Goal: Task Accomplishment & Management: Complete application form

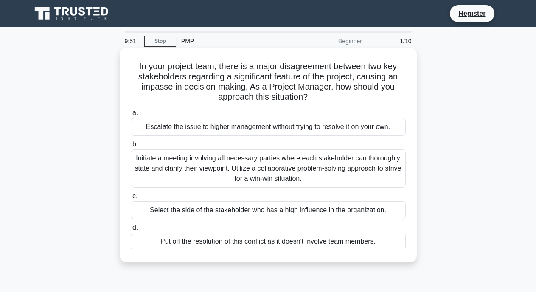
click at [233, 240] on div "Put off the resolution of this conflict as it doesn't involve team members." at bounding box center [268, 241] width 275 height 18
click at [131, 230] on input "d. Put off the resolution of this conflict as it doesn't involve team members." at bounding box center [131, 228] width 0 height 6
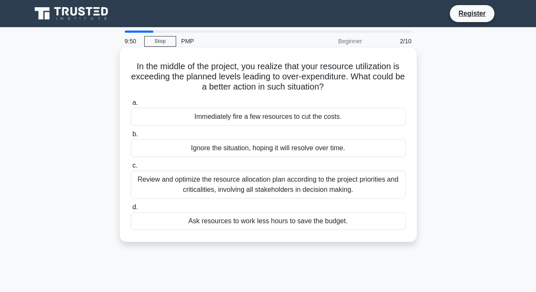
click at [233, 237] on div "In the middle of the project, you realize that your resource utilization is exc…" at bounding box center [268, 144] width 290 height 187
click at [233, 188] on div "Review and optimize the resource allocation plan according to the project prior…" at bounding box center [268, 184] width 275 height 28
click at [131, 168] on input "c. Review and optimize the resource allocation plan according to the project pr…" at bounding box center [131, 166] width 0 height 6
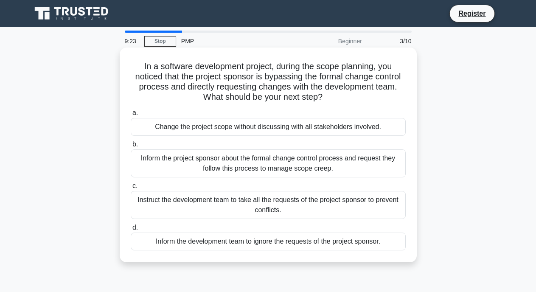
click at [173, 121] on div "Change the project scope without discussing with all stakeholders involved." at bounding box center [268, 127] width 275 height 18
click at [131, 116] on input "a. Change the project scope without discussing with all stakeholders involved." at bounding box center [131, 113] width 0 height 6
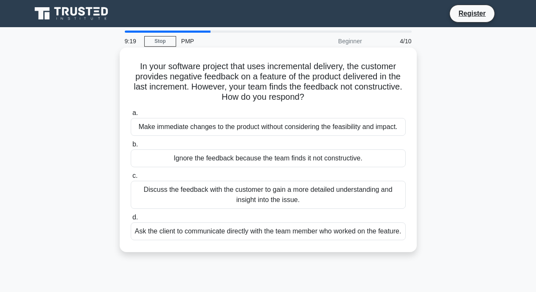
click at [175, 158] on div "Ignore the feedback because the team finds it not constructive." at bounding box center [268, 158] width 275 height 18
click at [131, 147] on input "b. Ignore the feedback because the team finds it not constructive." at bounding box center [131, 145] width 0 height 6
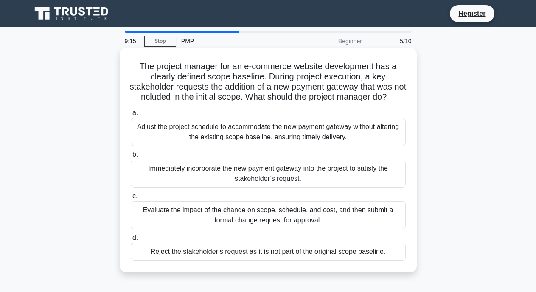
click at [151, 254] on div "Reject the stakeholder’s request as it is not part of the original scope baseli…" at bounding box center [268, 252] width 275 height 18
click at [131, 240] on input "d. Reject the stakeholder’s request as it is not part of the original scope bas…" at bounding box center [131, 238] width 0 height 6
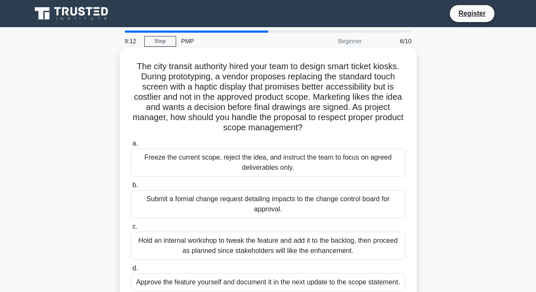
click at [179, 156] on div "Freeze the current scope, reject the idea, and instruct the team to focus on ag…" at bounding box center [268, 162] width 275 height 28
click at [131, 146] on input "a. Freeze the current scope, reject the idea, and instruct the team to focus on…" at bounding box center [131, 144] width 0 height 6
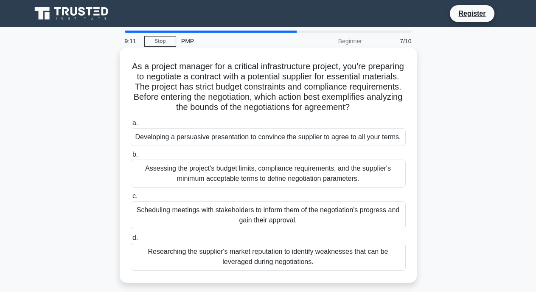
click at [179, 177] on div "Assessing the project's budget limits, compliance requirements, and the supplie…" at bounding box center [268, 173] width 275 height 28
click at [131, 157] on input "b. Assessing the project's budget limits, compliance requirements, and the supp…" at bounding box center [131, 155] width 0 height 6
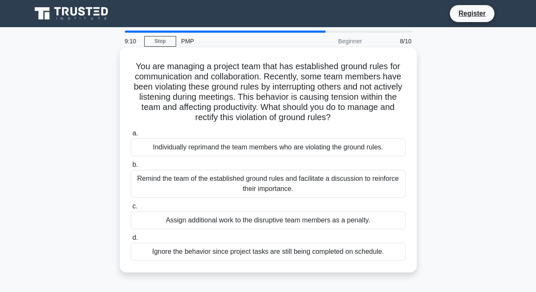
click at [171, 217] on div "Assign additional work to the disruptive team members as a penalty." at bounding box center [268, 220] width 275 height 18
click at [131, 209] on input "c. Assign additional work to the disruptive team members as a penalty." at bounding box center [131, 207] width 0 height 6
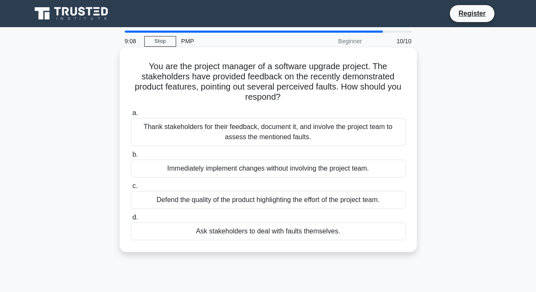
click at [173, 198] on div "Defend the quality of the product highlighting the effort of the project team." at bounding box center [268, 200] width 275 height 18
click at [131, 189] on input "c. Defend the quality of the product highlighting the effort of the project tea…" at bounding box center [131, 186] width 0 height 6
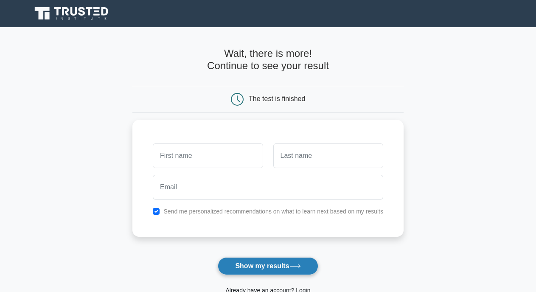
click at [249, 268] on button "Show my results" at bounding box center [268, 266] width 100 height 18
